Goal: Task Accomplishment & Management: Manage account settings

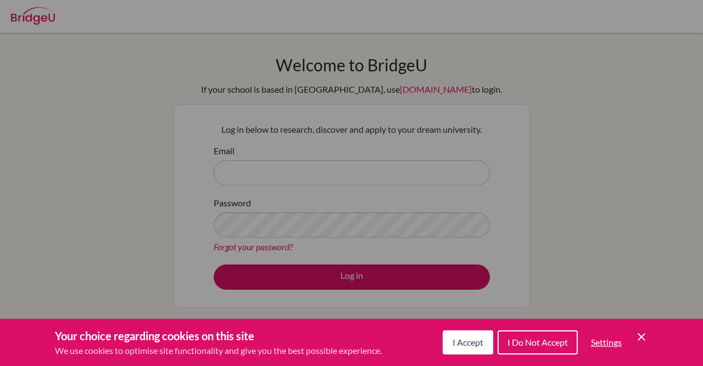
click at [324, 158] on div "Cookie Preferences" at bounding box center [351, 183] width 703 height 366
click at [637, 341] on icon "Cookie Control Close Icon" at bounding box center [641, 337] width 13 height 13
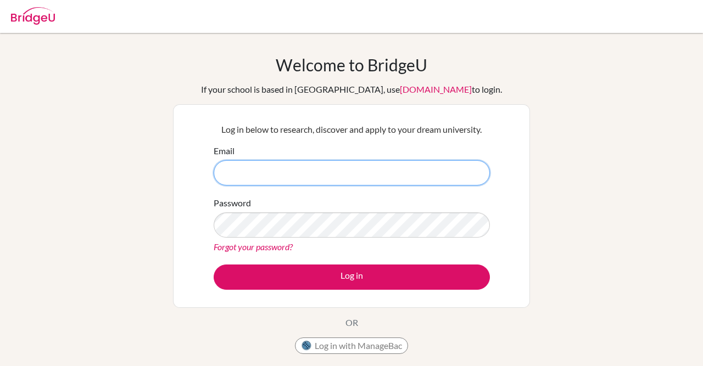
paste input "[EMAIL_ADDRESS][DOMAIN_NAME]"
type input "[EMAIL_ADDRESS][DOMAIN_NAME]"
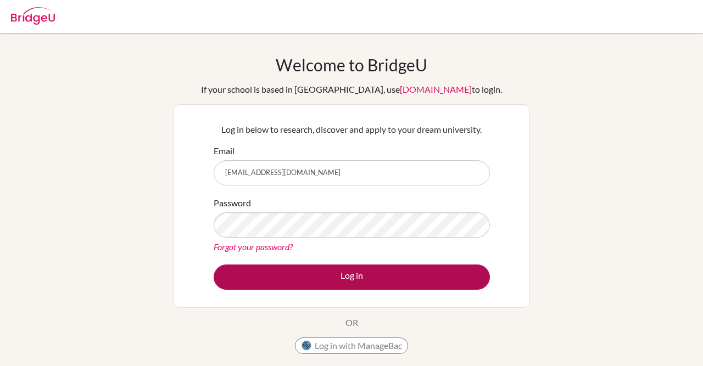
click at [393, 285] on button "Log in" at bounding box center [352, 277] width 276 height 25
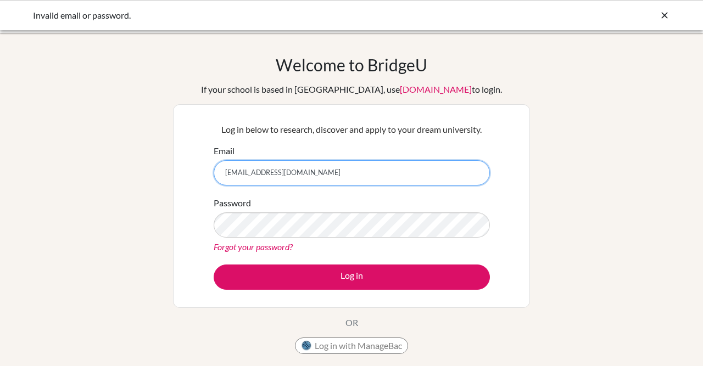
click at [423, 180] on input "[EMAIL_ADDRESS][DOMAIN_NAME]" at bounding box center [352, 172] width 276 height 25
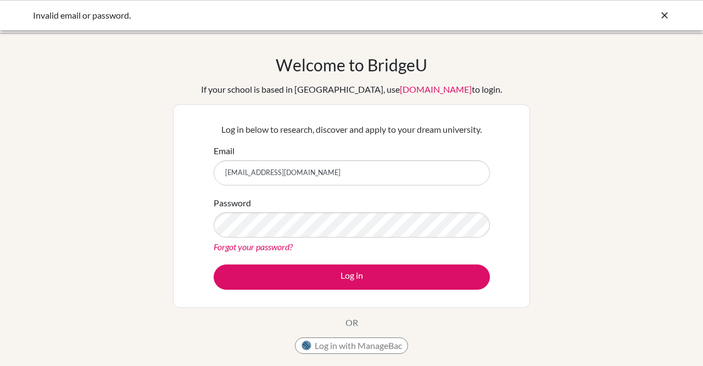
click at [381, 197] on div "Password Forgot your password?" at bounding box center [352, 225] width 276 height 57
click at [577, 222] on div "Welcome to [GEOGRAPHIC_DATA] If your school is based in [GEOGRAPHIC_DATA], use …" at bounding box center [351, 234] width 703 height 359
click at [574, 226] on div "Welcome to [GEOGRAPHIC_DATA] If your school is based in [GEOGRAPHIC_DATA], use …" at bounding box center [351, 234] width 703 height 359
